Goal: Complete application form

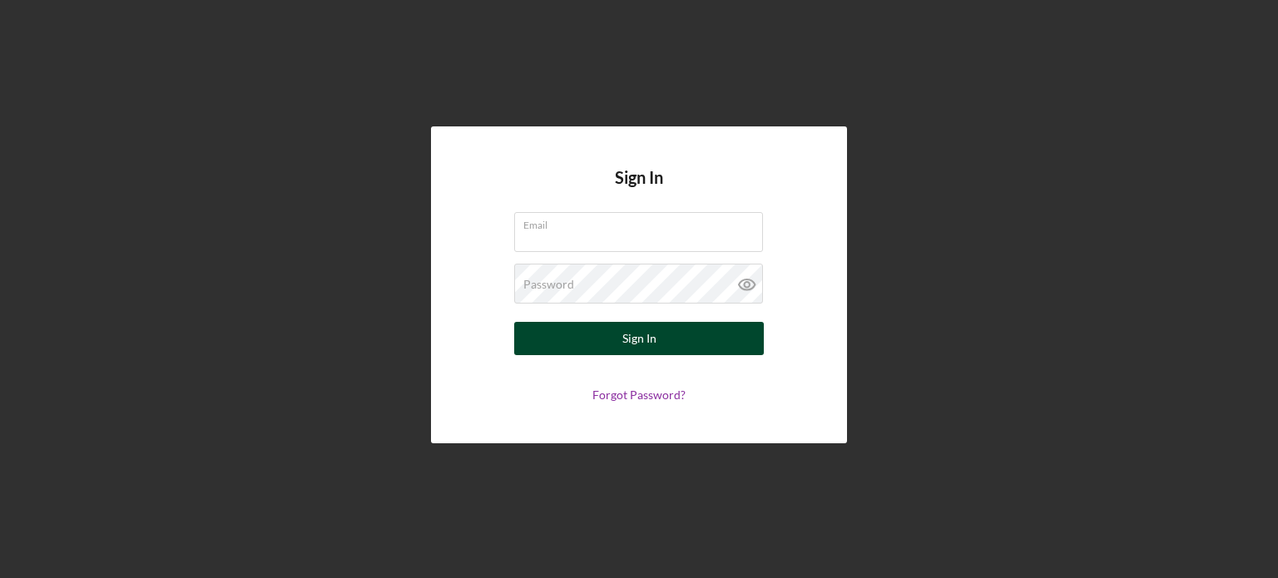
type input "[EMAIL_ADDRESS][DOMAIN_NAME]"
click at [687, 332] on button "Sign In" at bounding box center [639, 338] width 250 height 33
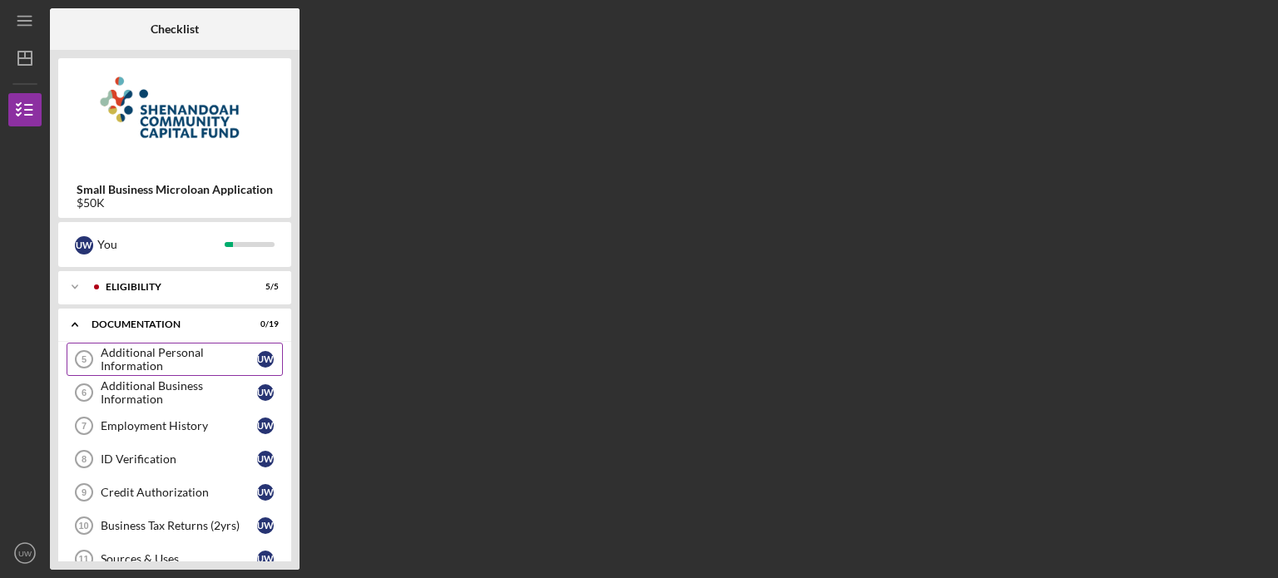
click at [223, 352] on div "Additional Personal Information" at bounding box center [179, 359] width 156 height 27
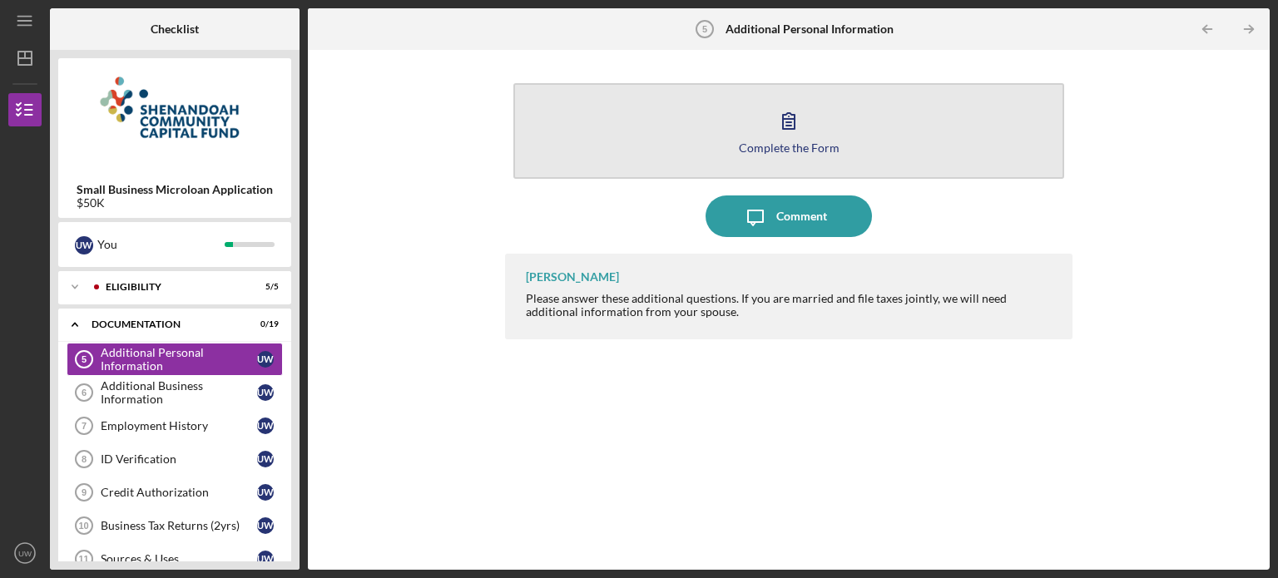
click at [793, 127] on icon "button" at bounding box center [789, 121] width 42 height 42
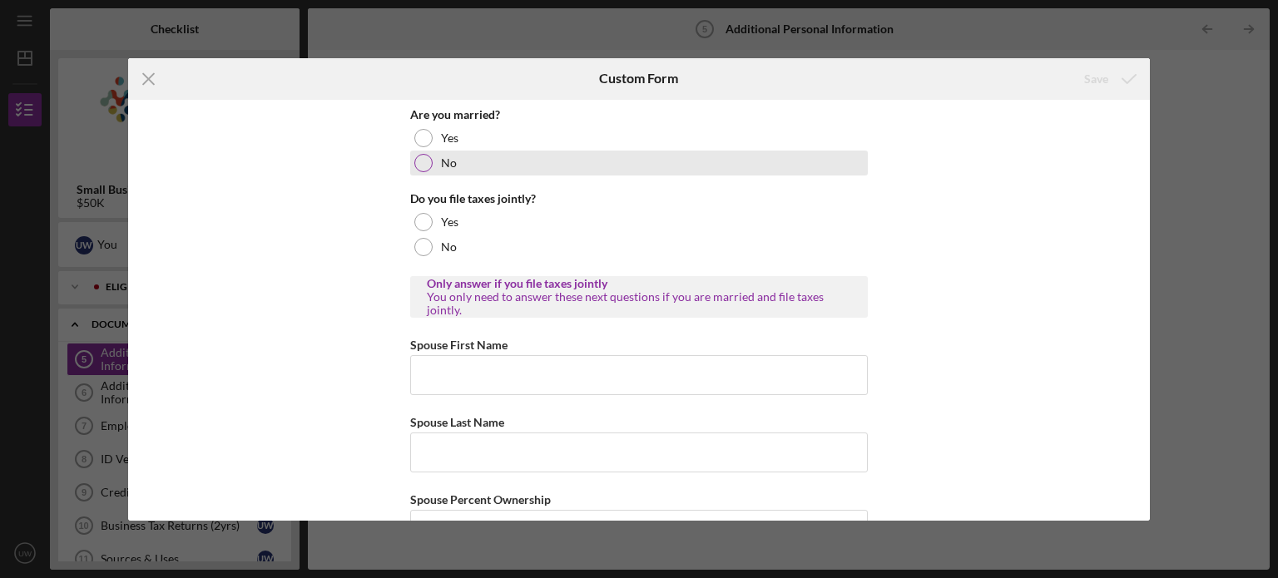
click at [416, 156] on div at bounding box center [423, 163] width 18 height 18
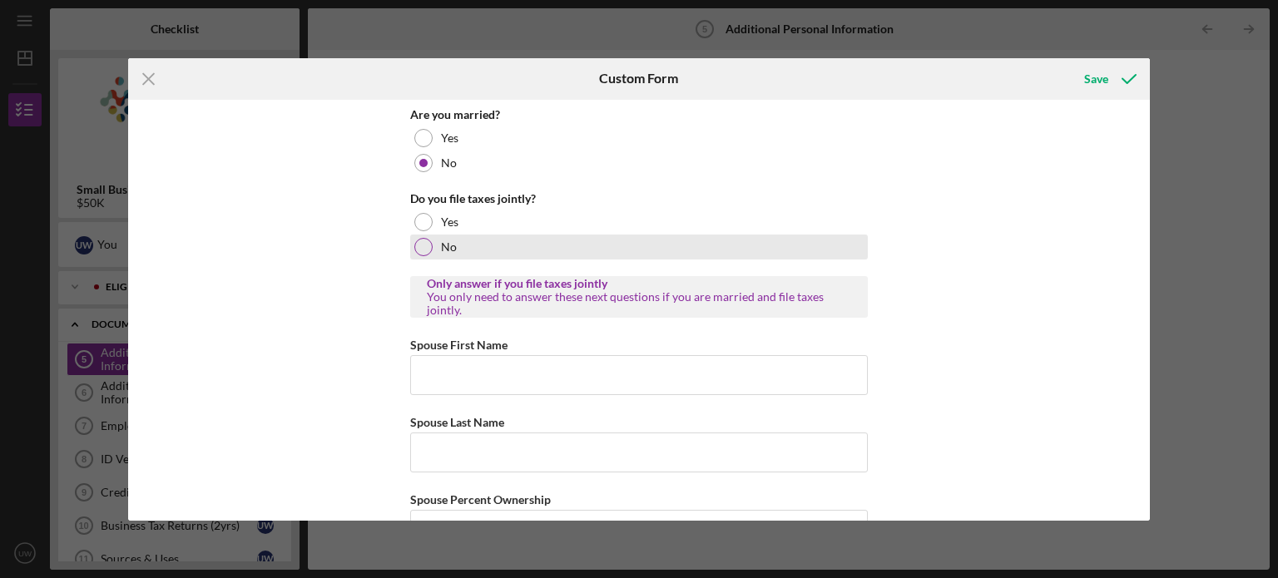
click at [422, 249] on div at bounding box center [423, 247] width 18 height 18
click at [422, 249] on div at bounding box center [423, 247] width 8 height 8
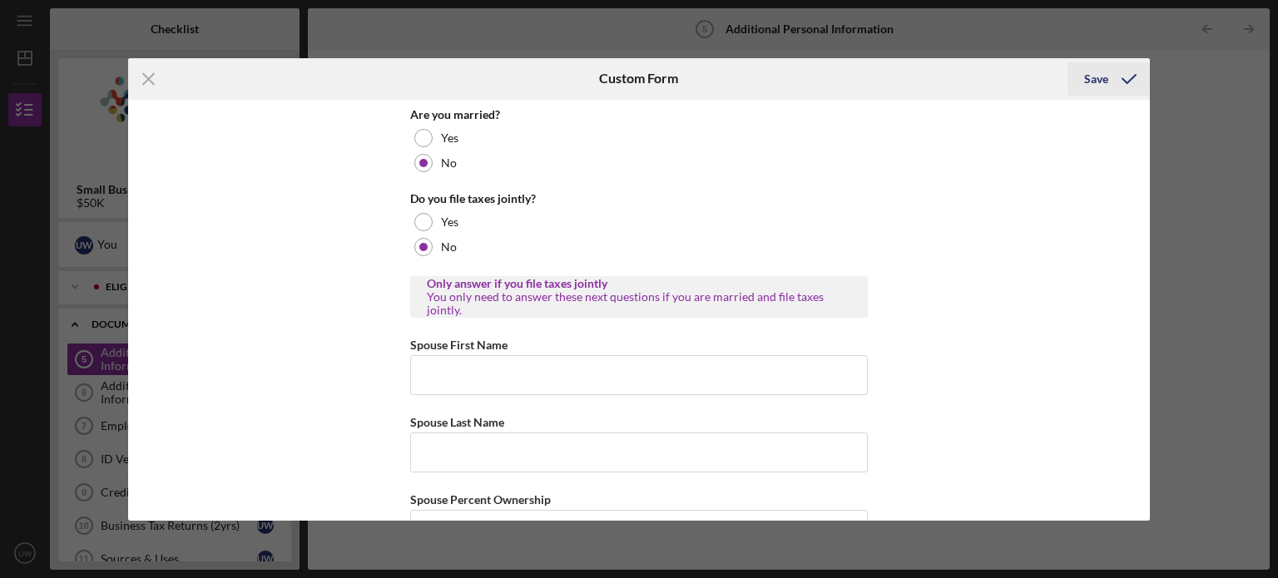
click at [1112, 76] on icon "submit" at bounding box center [1130, 79] width 42 height 42
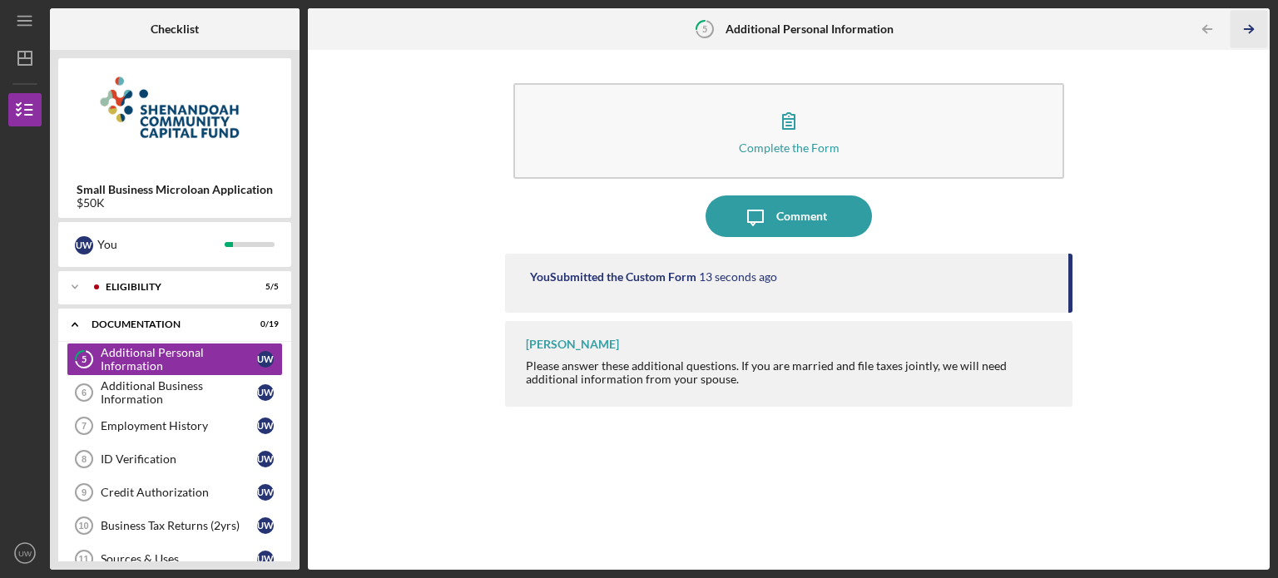
click at [1251, 29] on line "button" at bounding box center [1249, 29] width 8 height 0
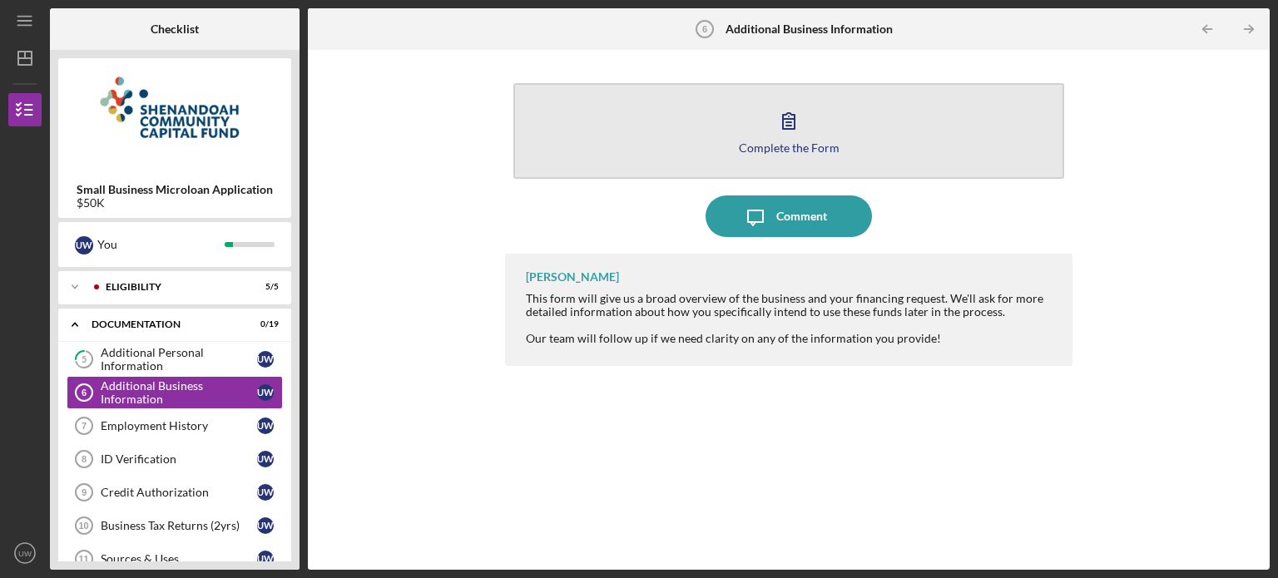
click at [782, 129] on icon "button" at bounding box center [789, 121] width 42 height 42
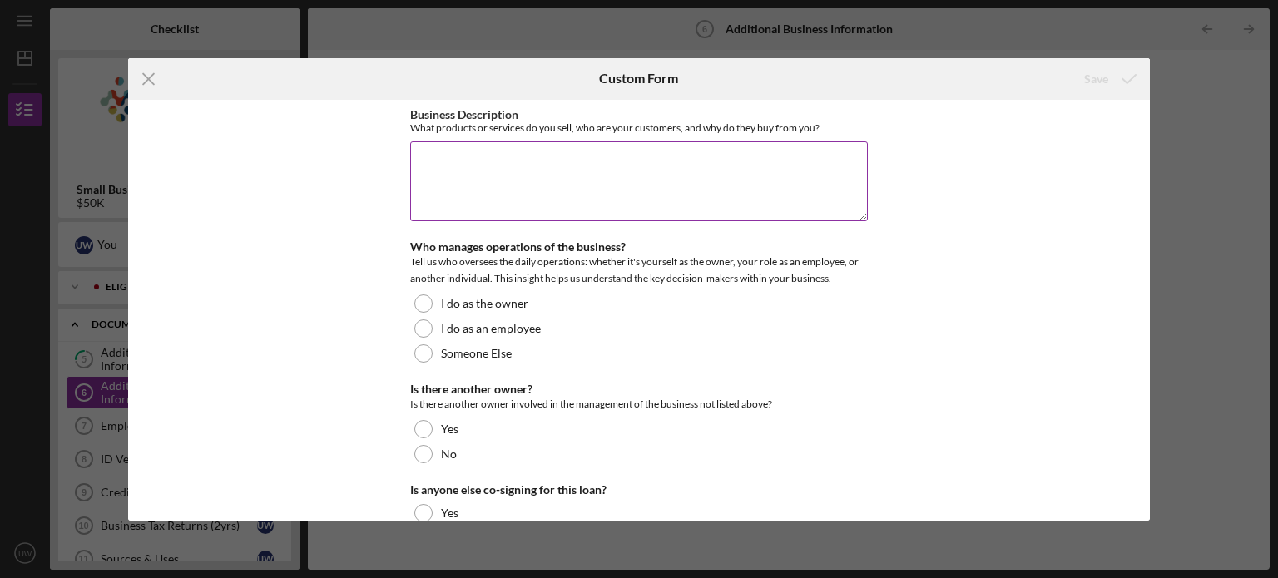
click at [519, 151] on textarea "Business Description" at bounding box center [639, 181] width 458 height 80
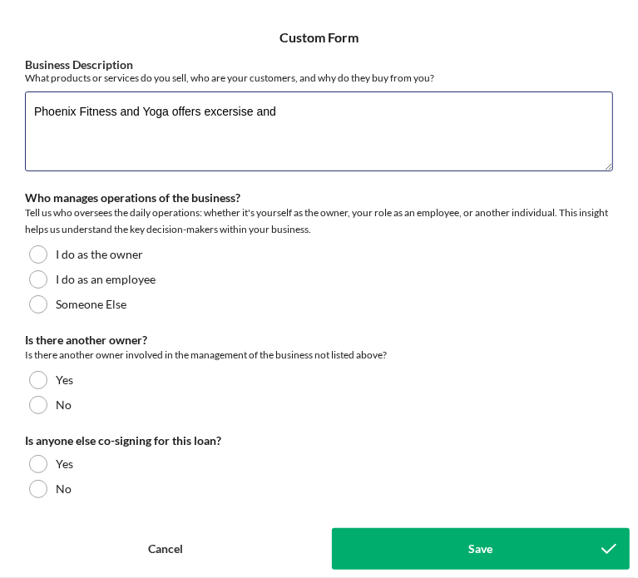
type textarea "Phoenix Fitness and Yoga offers excersise and"
